Goal: Task Accomplishment & Management: Manage account settings

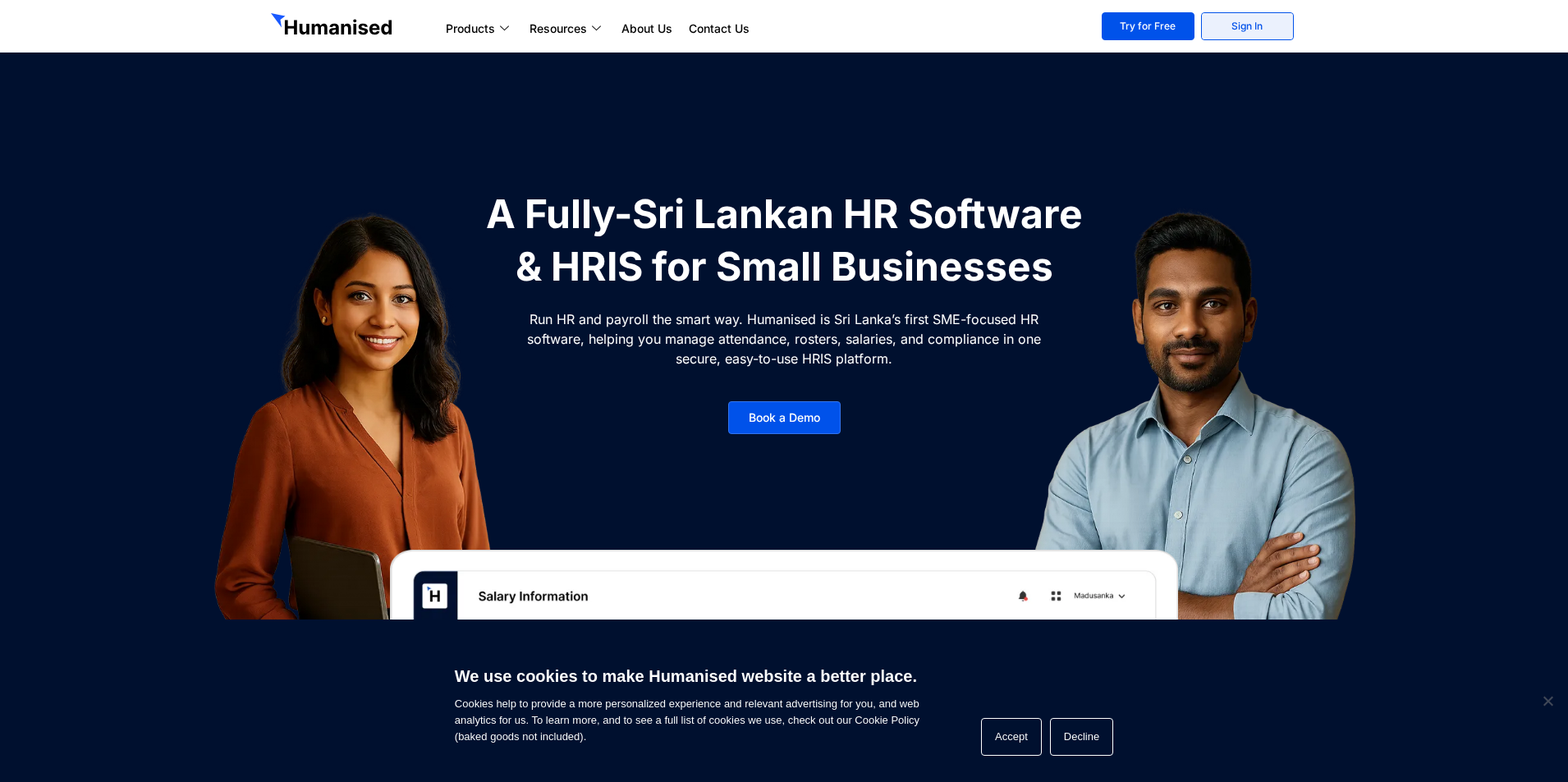
click at [1226, 37] on link "Sign In" at bounding box center [1247, 26] width 93 height 28
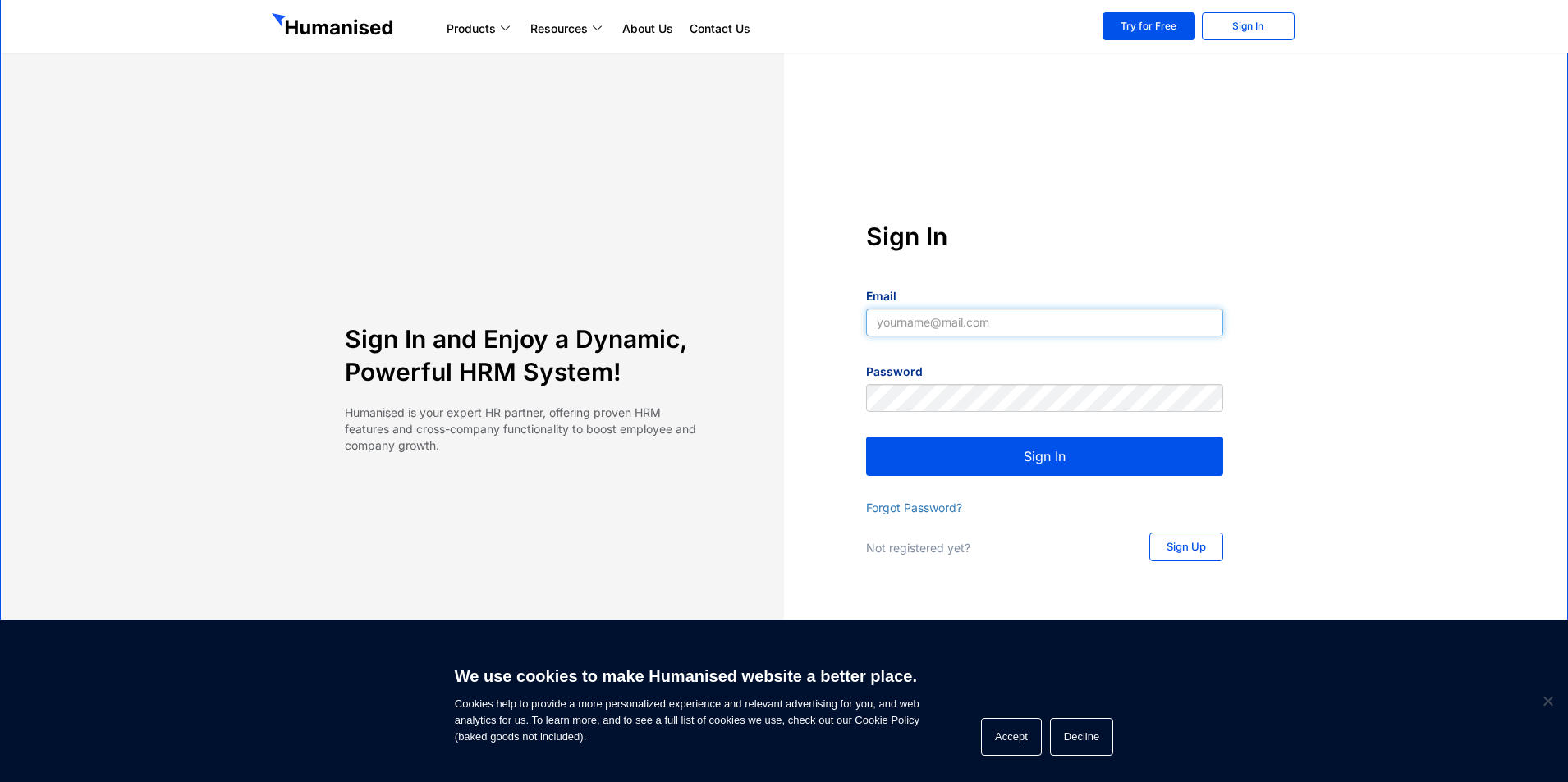
click at [1006, 312] on input "Email" at bounding box center [1044, 322] width 357 height 28
type input "[EMAIL_ADDRESS][DOMAIN_NAME]"
click at [1199, 457] on button "Sign In" at bounding box center [1044, 456] width 357 height 40
